Goal: Task Accomplishment & Management: Use online tool/utility

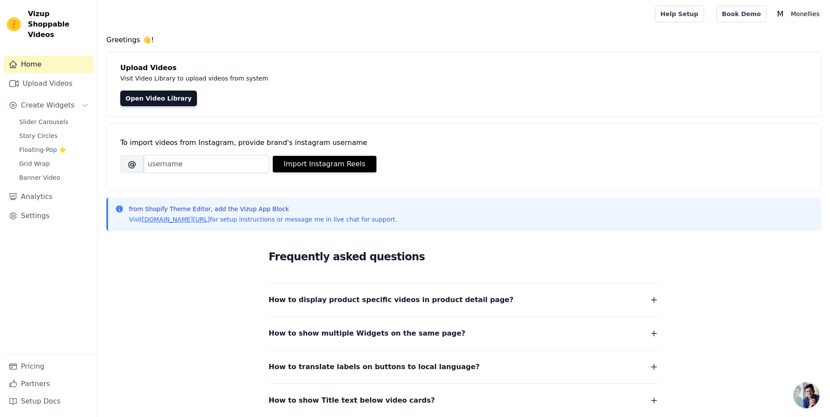
click at [399, 294] on span "How to display product specific videos in product detail page?" at bounding box center [391, 300] width 245 height 12
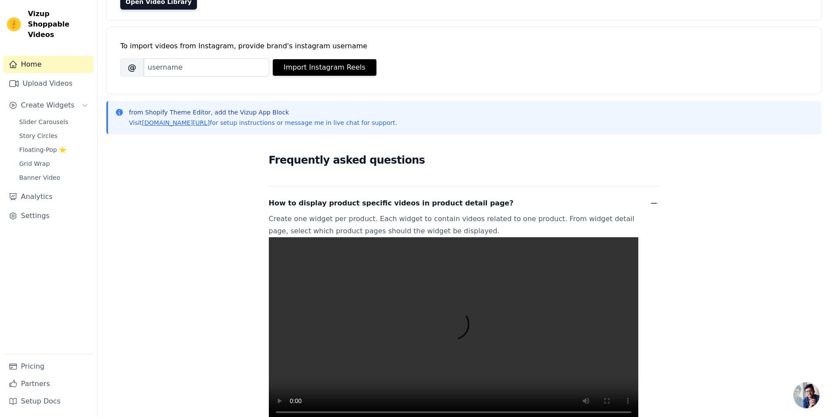
scroll to position [125, 0]
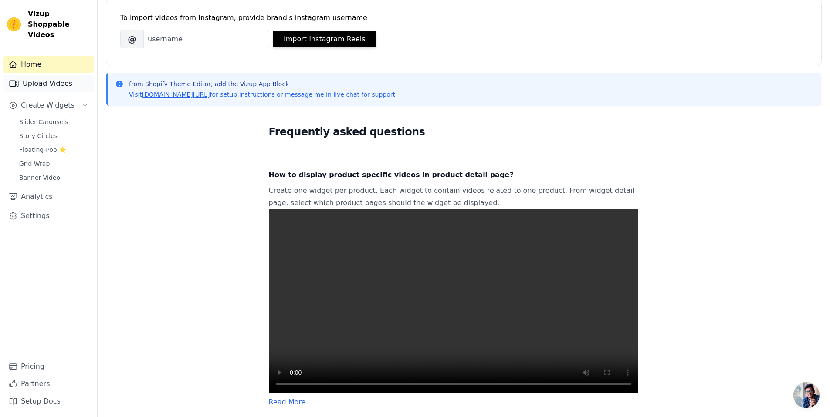
click at [56, 75] on link "Upload Videos" at bounding box center [48, 83] width 90 height 17
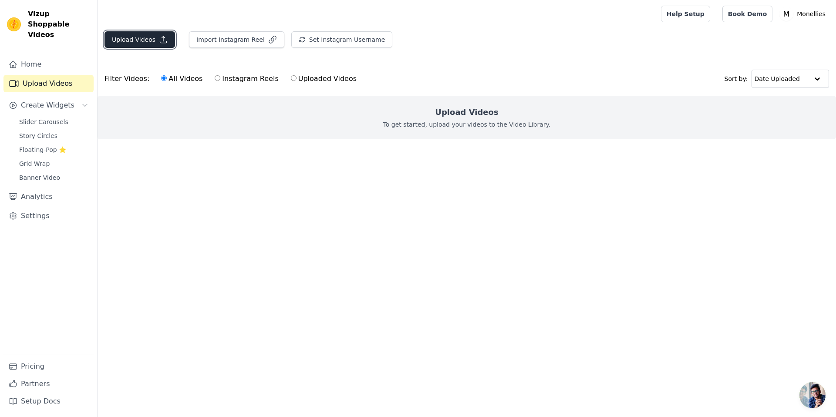
click at [139, 43] on button "Upload Videos" at bounding box center [140, 39] width 71 height 17
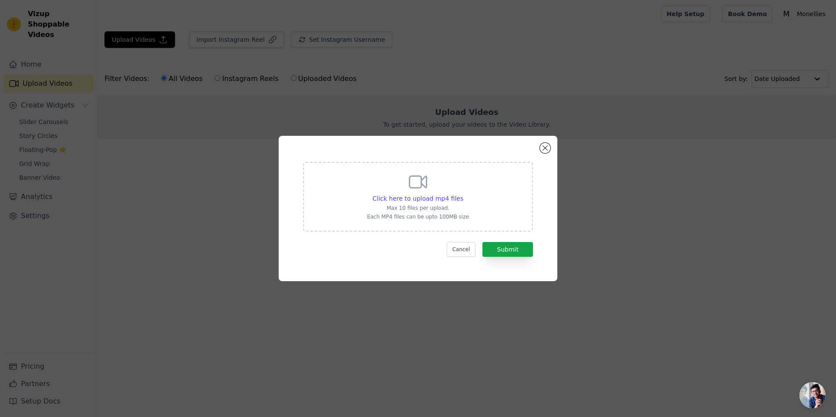
click at [403, 176] on div "Click here to upload mp4 files Max 10 files per upload. Each MP4 files can be u…" at bounding box center [418, 196] width 102 height 49
click at [463, 194] on input "Click here to upload mp4 files Max 10 files per upload. Each MP4 files can be u…" at bounding box center [463, 194] width 0 height 0
type input "C:\fakepath\abbr.mp4"
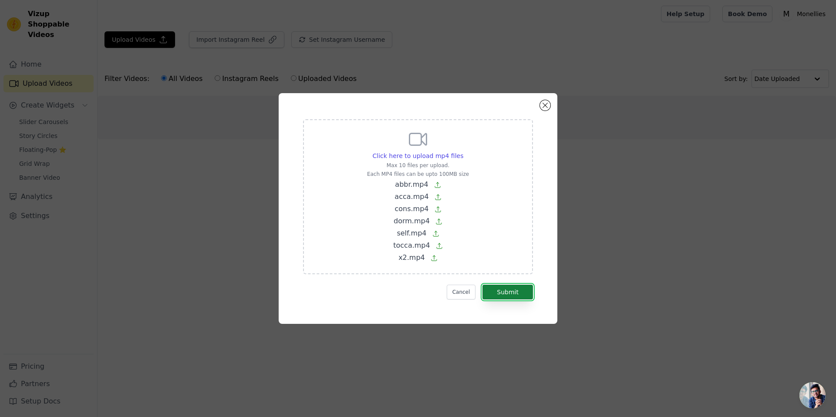
click at [515, 289] on button "Submit" at bounding box center [508, 292] width 51 height 15
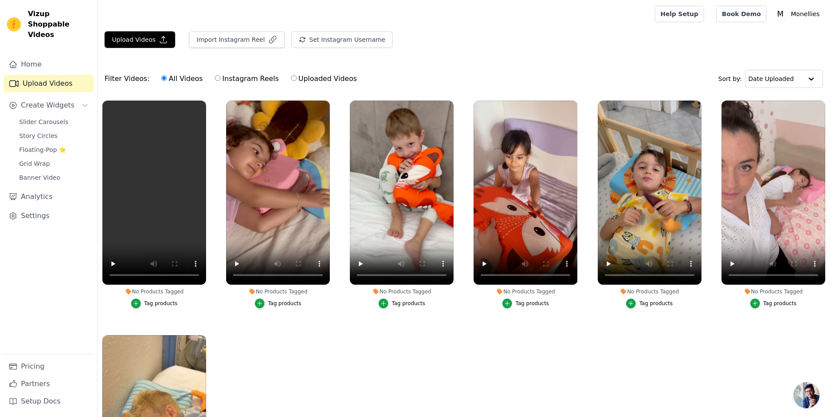
click at [153, 303] on div "Tag products" at bounding box center [161, 303] width 34 height 7
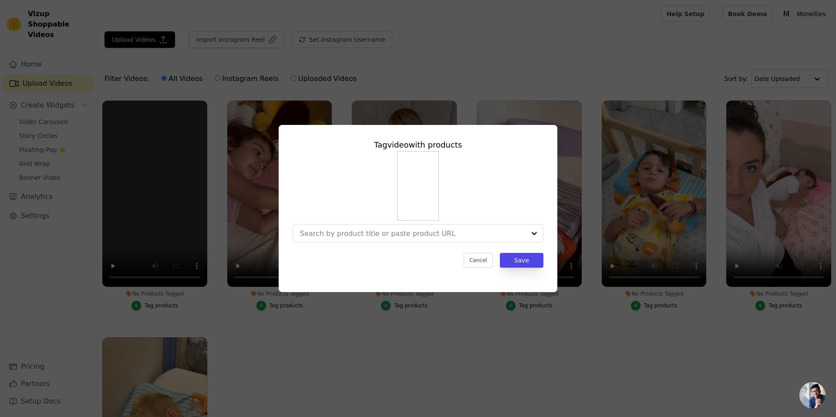
click at [273, 331] on div "Tag video with products Cancel Save" at bounding box center [418, 208] width 836 height 417
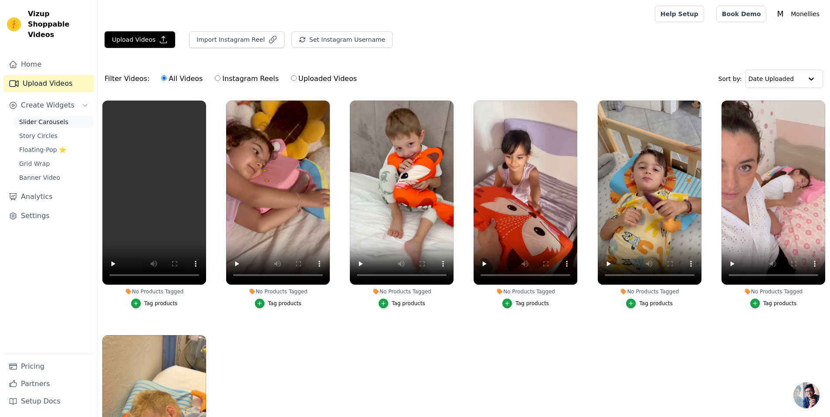
click at [58, 118] on span "Slider Carousels" at bounding box center [43, 122] width 49 height 9
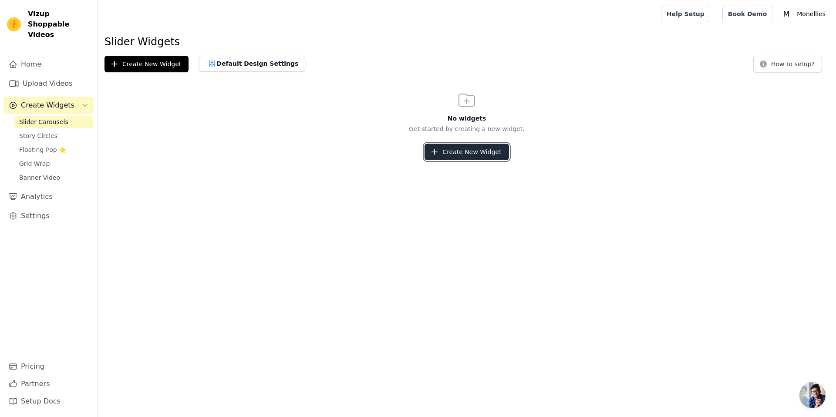
click at [466, 146] on button "Create New Widget" at bounding box center [467, 152] width 84 height 17
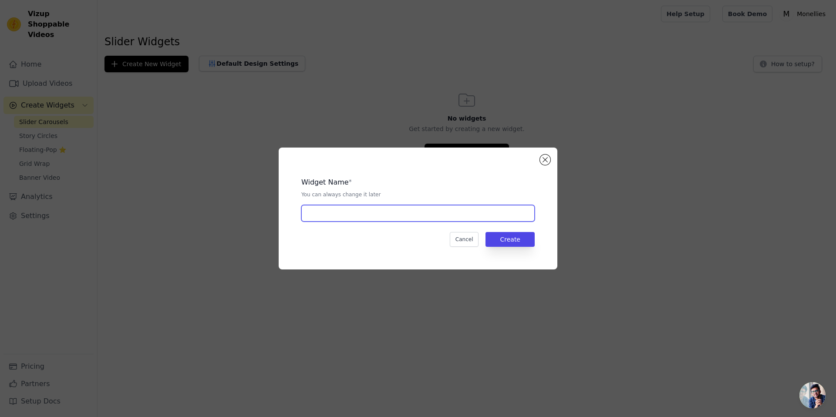
click at [397, 212] on input "text" at bounding box center [418, 213] width 234 height 17
type input "vvv"
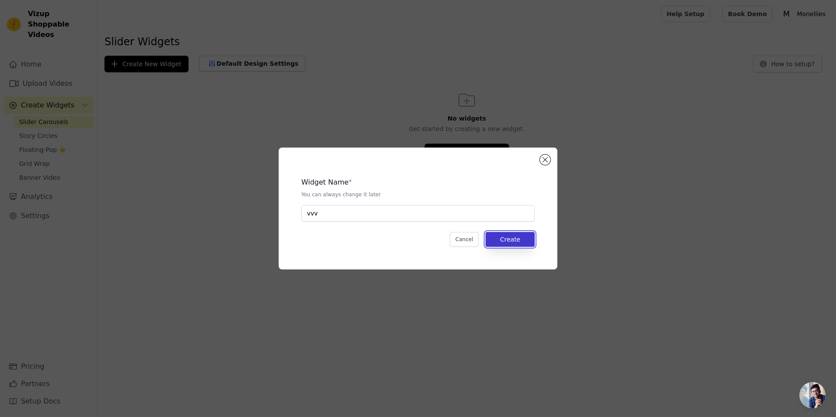
click at [492, 244] on button "Create" at bounding box center [510, 239] width 49 height 15
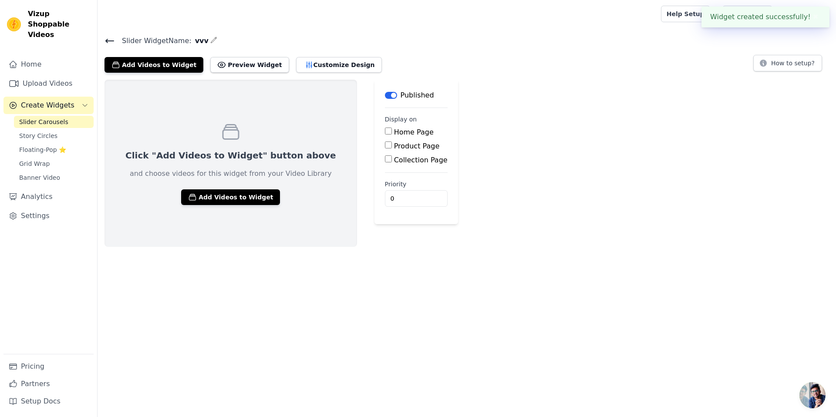
click at [396, 146] on label "Product Page" at bounding box center [417, 146] width 46 height 8
click at [392, 146] on input "Product Page" at bounding box center [388, 145] width 7 height 7
checkbox input "true"
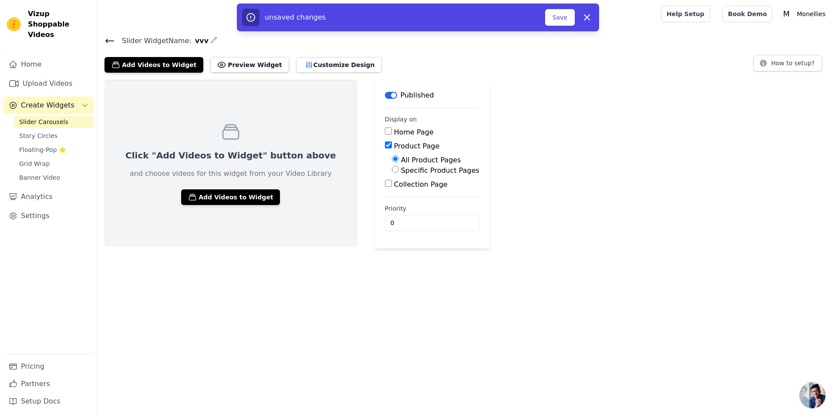
click at [401, 168] on label "Specific Product Pages" at bounding box center [440, 170] width 78 height 8
click at [392, 168] on input "Specific Product Pages" at bounding box center [395, 169] width 7 height 7
radio input "true"
click at [412, 192] on button "Select Products" at bounding box center [421, 190] width 58 height 15
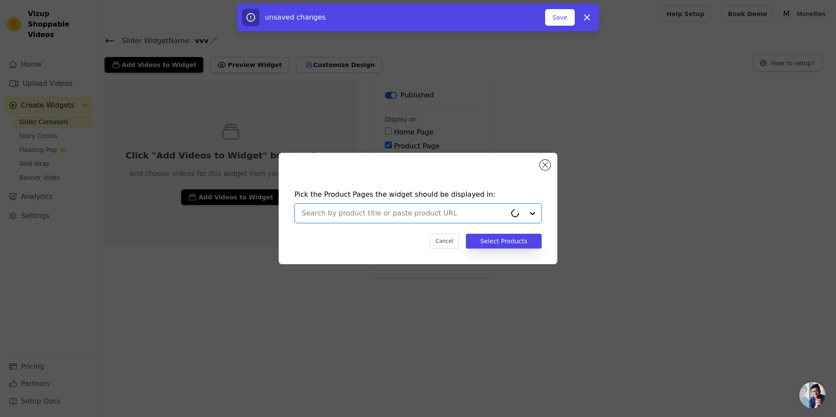
click at [405, 218] on input "text" at bounding box center [404, 213] width 205 height 10
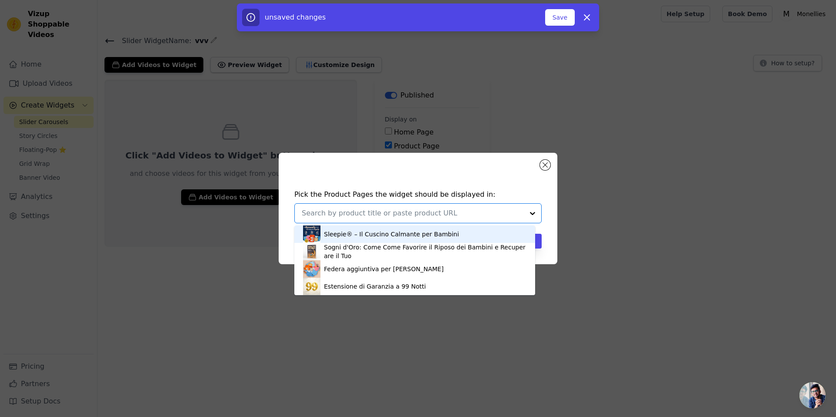
click at [416, 238] on div "Sleepie® – Il Cuscino Calmante per Bambini" at bounding box center [391, 234] width 135 height 9
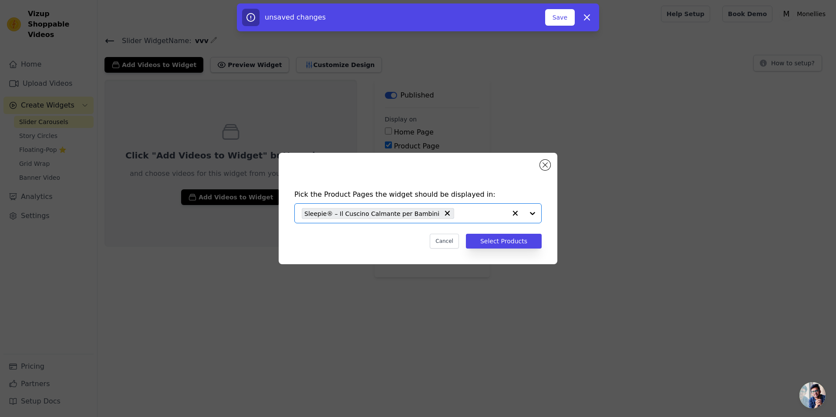
click at [497, 249] on div "Pick the Product Pages the widget should be displayed in: Option Sleepie® – Il …" at bounding box center [418, 219] width 265 height 77
click at [496, 242] on button "Select Products" at bounding box center [504, 241] width 76 height 15
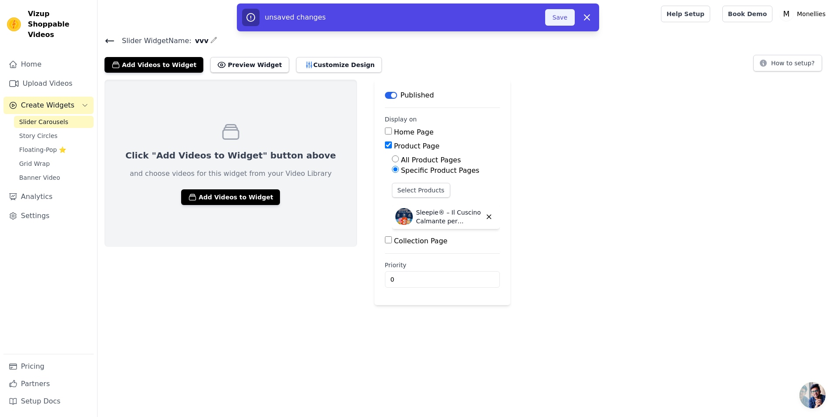
click at [552, 17] on button "Save" at bounding box center [560, 17] width 30 height 17
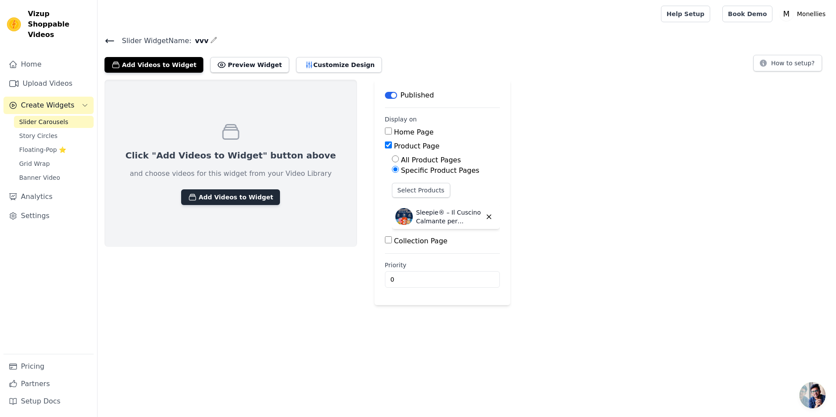
click at [229, 202] on button "Add Videos to Widget" at bounding box center [230, 198] width 99 height 16
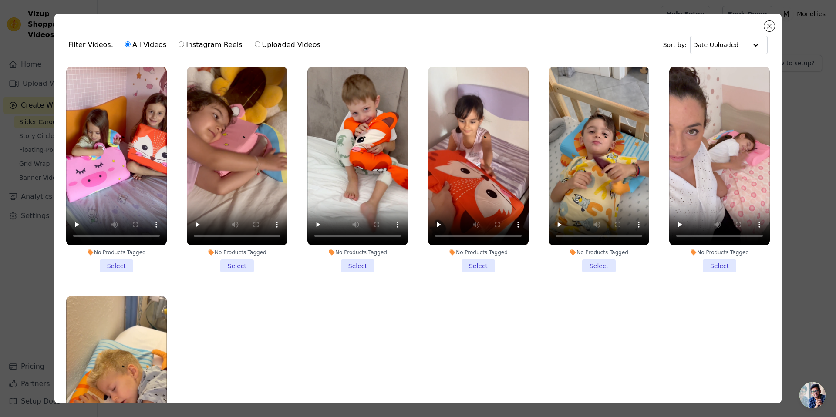
click at [708, 266] on li "No Products Tagged Select" at bounding box center [720, 170] width 101 height 206
click at [0, 0] on input "No Products Tagged Select" at bounding box center [0, 0] width 0 height 0
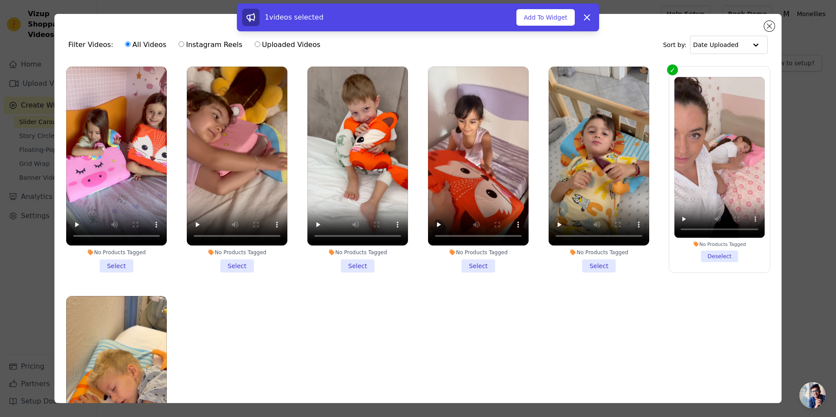
click at [598, 263] on li "No Products Tagged Select" at bounding box center [599, 170] width 101 height 206
click at [0, 0] on input "No Products Tagged Select" at bounding box center [0, 0] width 0 height 0
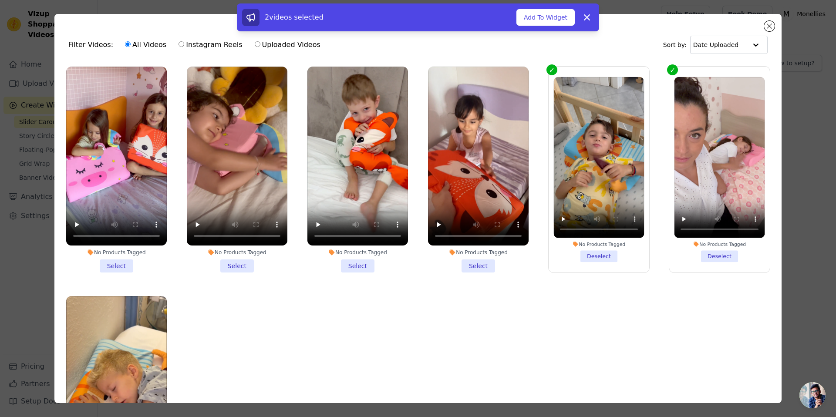
click at [114, 262] on li "No Products Tagged Select" at bounding box center [116, 170] width 101 height 206
click at [0, 0] on input "No Products Tagged Select" at bounding box center [0, 0] width 0 height 0
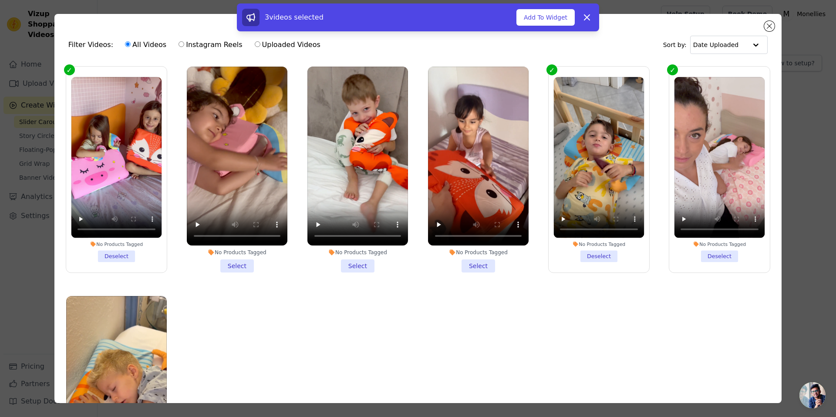
click at [471, 264] on li "No Products Tagged Select" at bounding box center [478, 170] width 101 height 206
click at [0, 0] on input "No Products Tagged Select" at bounding box center [0, 0] width 0 height 0
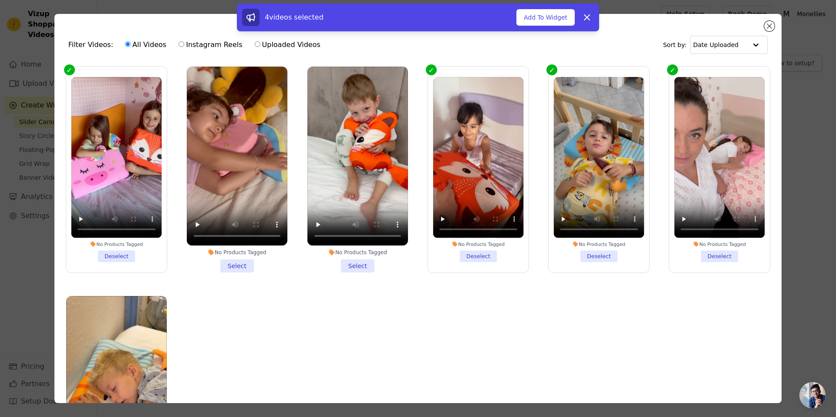
click at [232, 260] on li "No Products Tagged Select" at bounding box center [237, 170] width 101 height 206
click at [0, 0] on input "No Products Tagged Select" at bounding box center [0, 0] width 0 height 0
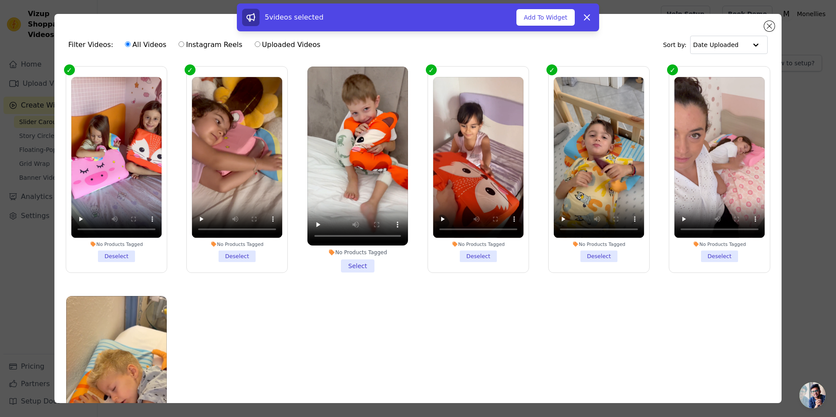
click at [344, 263] on li "No Products Tagged Select" at bounding box center [358, 170] width 101 height 206
click at [0, 0] on input "No Products Tagged Select" at bounding box center [0, 0] width 0 height 0
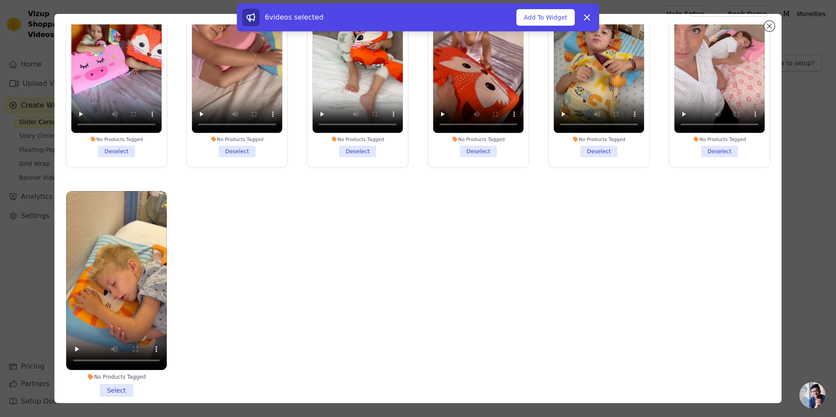
scroll to position [76, 0]
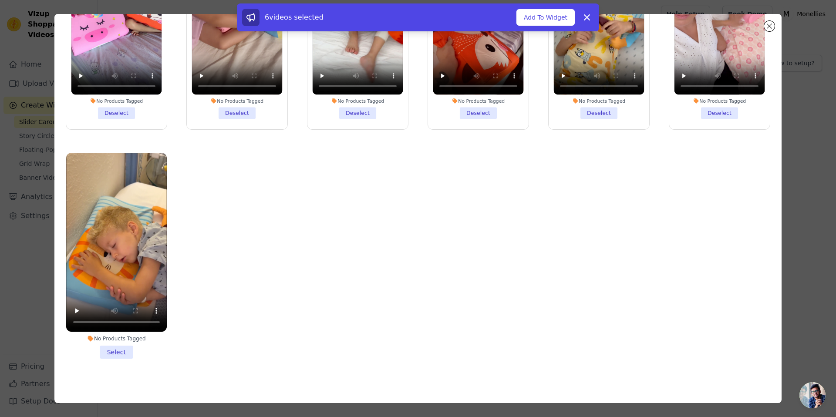
click at [119, 349] on li "No Products Tagged Select" at bounding box center [116, 256] width 101 height 206
click at [0, 0] on input "No Products Tagged Select" at bounding box center [0, 0] width 0 height 0
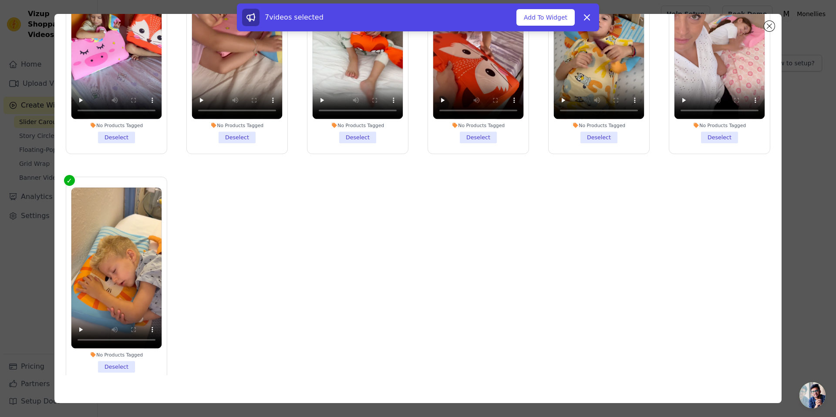
scroll to position [0, 0]
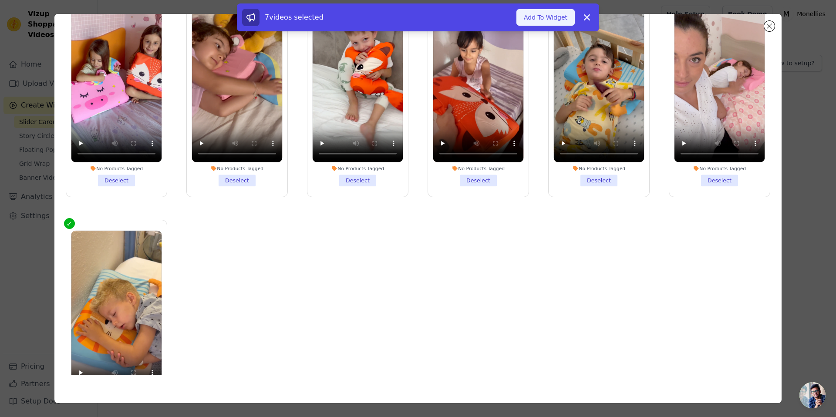
click at [543, 17] on button "Add To Widget" at bounding box center [546, 17] width 58 height 17
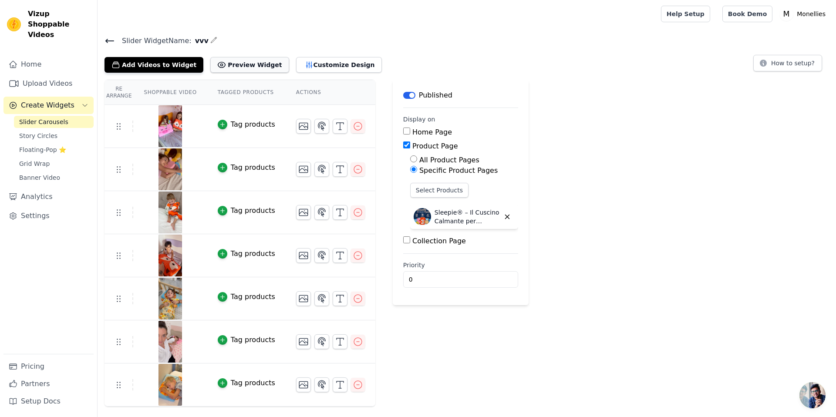
click at [243, 65] on button "Preview Widget" at bounding box center [249, 65] width 78 height 16
click at [327, 65] on button "Customize Design" at bounding box center [339, 65] width 86 height 16
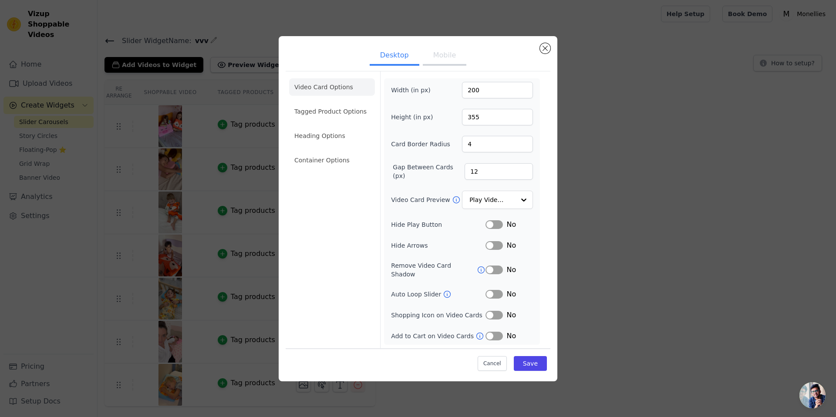
click at [462, 64] on button "Mobile" at bounding box center [445, 56] width 44 height 19
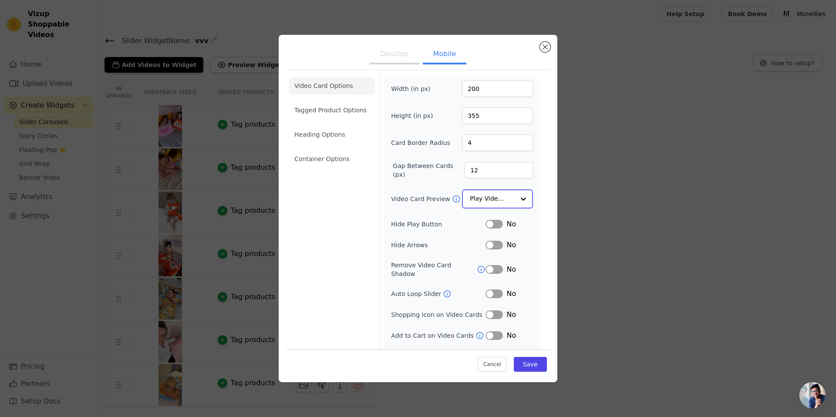
click at [498, 200] on input "Video Card Preview" at bounding box center [492, 198] width 45 height 17
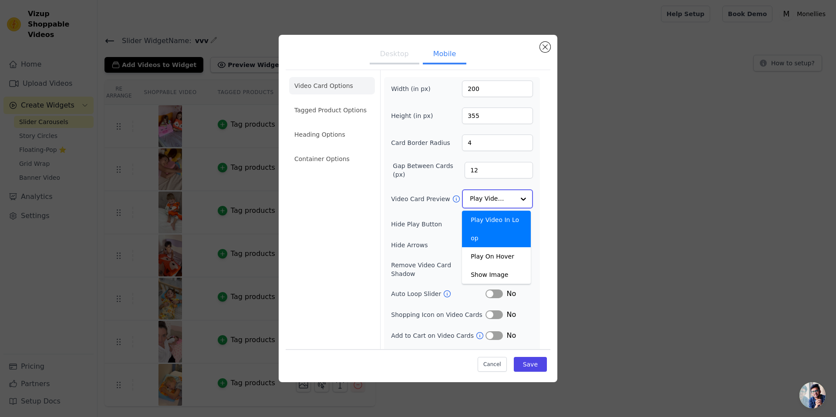
click at [507, 194] on input "Video Card Preview" at bounding box center [492, 198] width 45 height 17
click at [494, 222] on button "Label" at bounding box center [494, 223] width 17 height 9
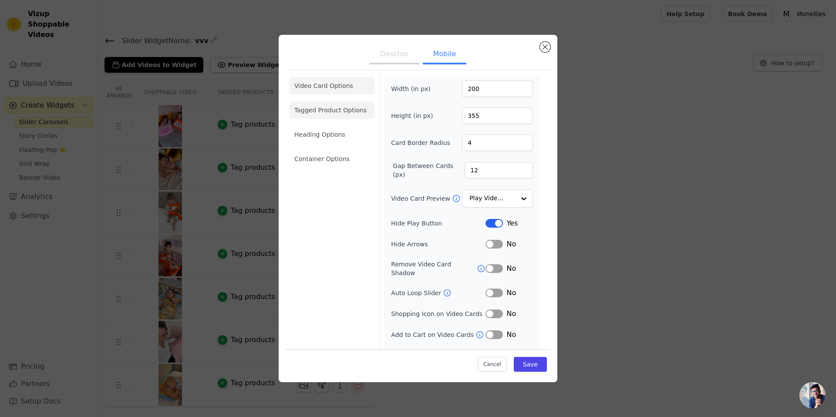
click at [349, 108] on li "Tagged Product Options" at bounding box center [332, 110] width 86 height 17
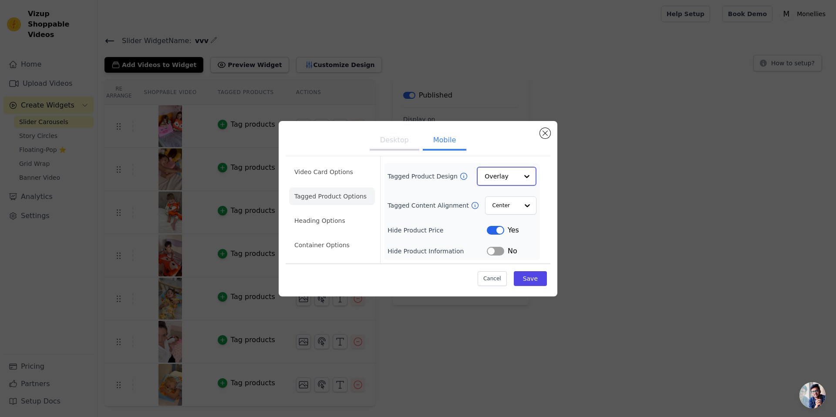
click at [503, 181] on input "Tagged Product Design" at bounding box center [502, 176] width 34 height 17
click at [512, 175] on input "Tagged Product Design" at bounding box center [502, 176] width 34 height 17
click at [496, 251] on button "Label" at bounding box center [495, 251] width 17 height 9
click at [512, 206] on input "Tagged Content Alignment" at bounding box center [505, 204] width 26 height 17
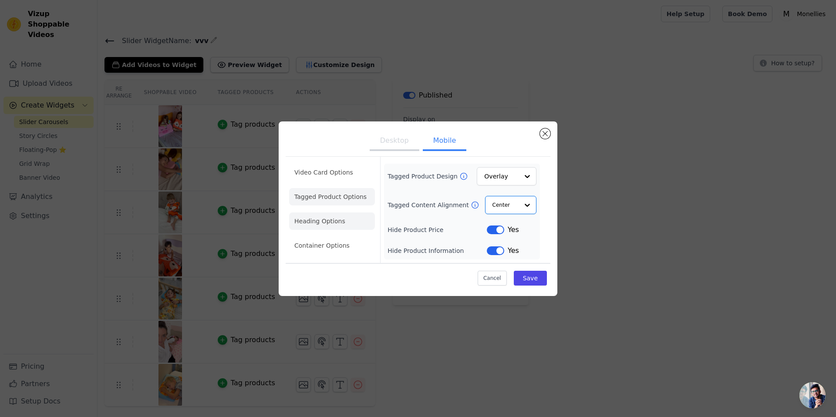
click at [355, 216] on li "Heading Options" at bounding box center [332, 221] width 86 height 17
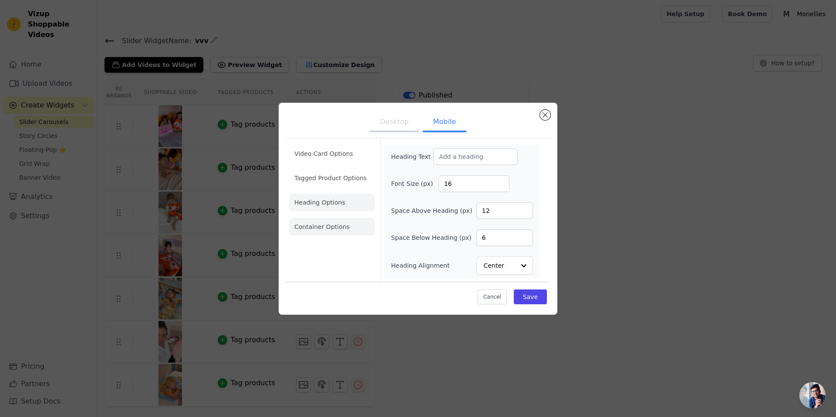
click at [347, 235] on li "Container Options" at bounding box center [332, 226] width 86 height 17
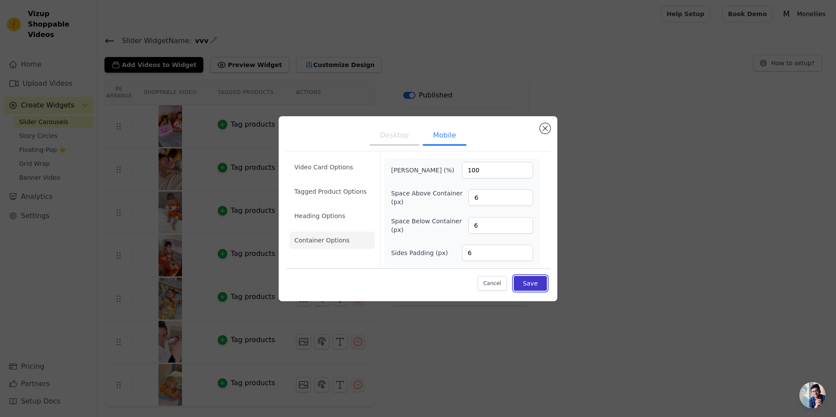
click at [522, 282] on button "Save" at bounding box center [530, 283] width 33 height 15
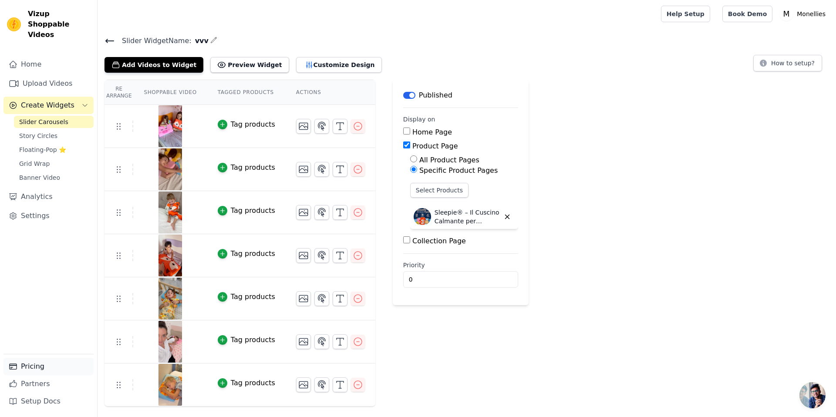
click at [41, 365] on link "Pricing" at bounding box center [48, 366] width 90 height 17
